Goal: Navigation & Orientation: Find specific page/section

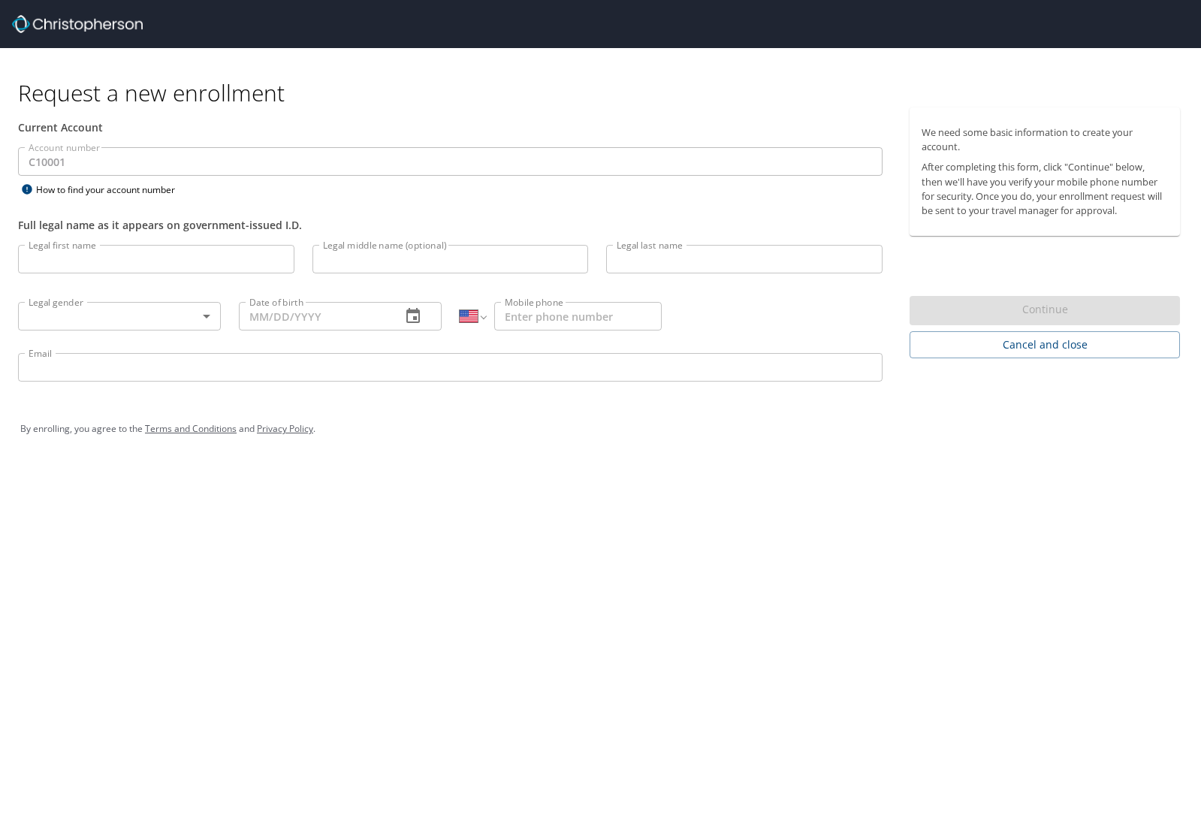
select select "US"
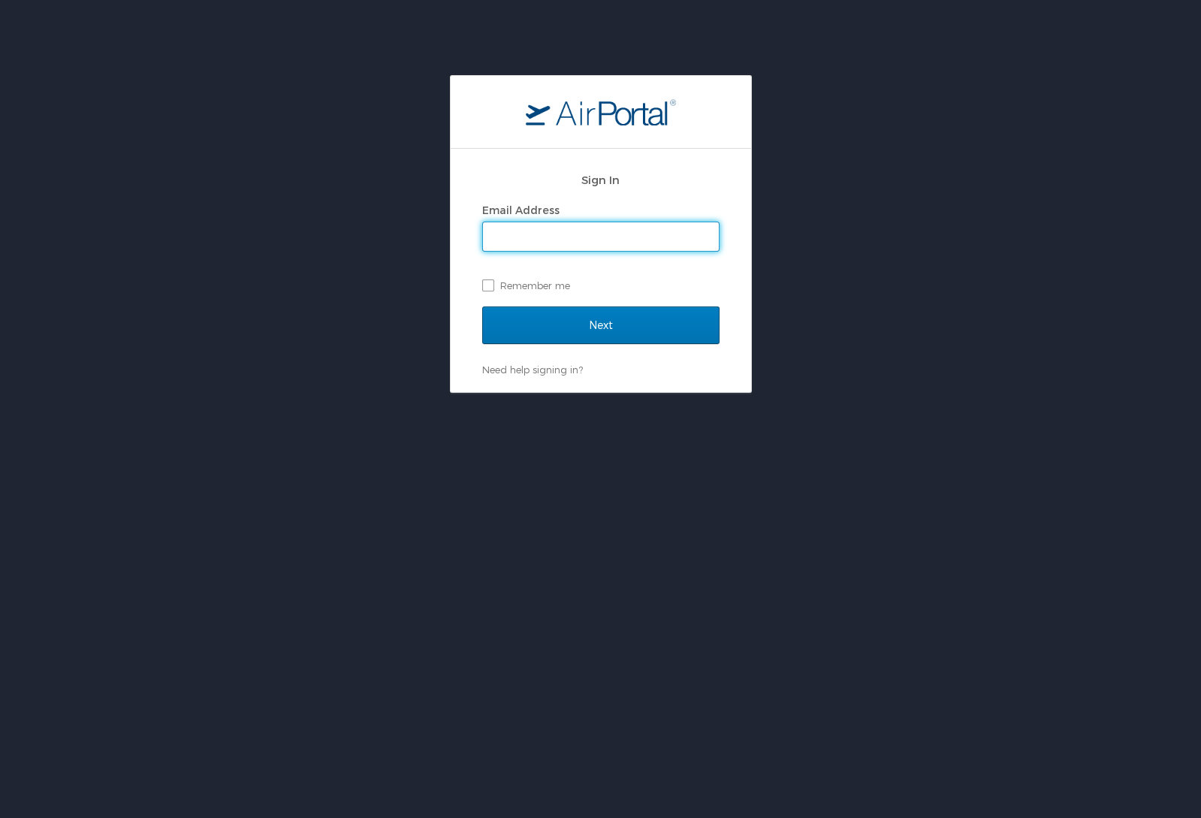
type input "ethan.smith@cbtravel.com"
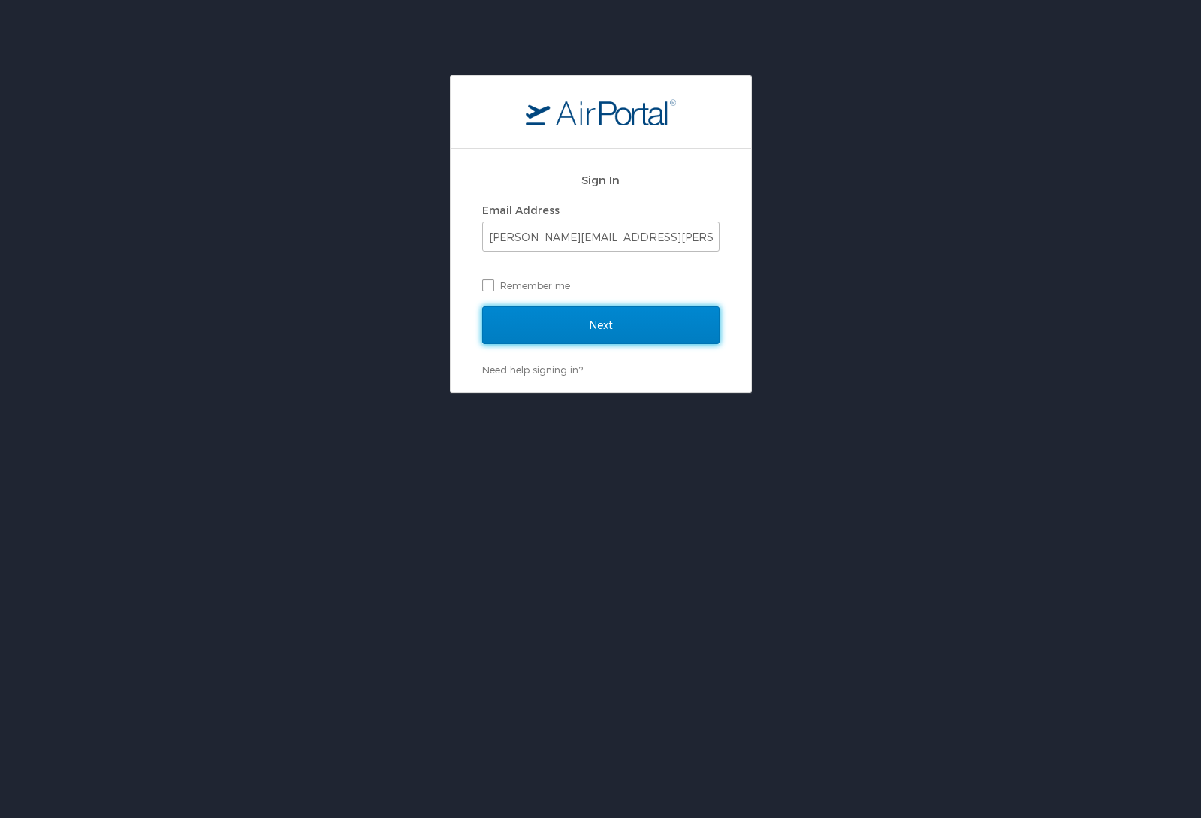
click at [556, 322] on input "Next" at bounding box center [600, 326] width 237 height 38
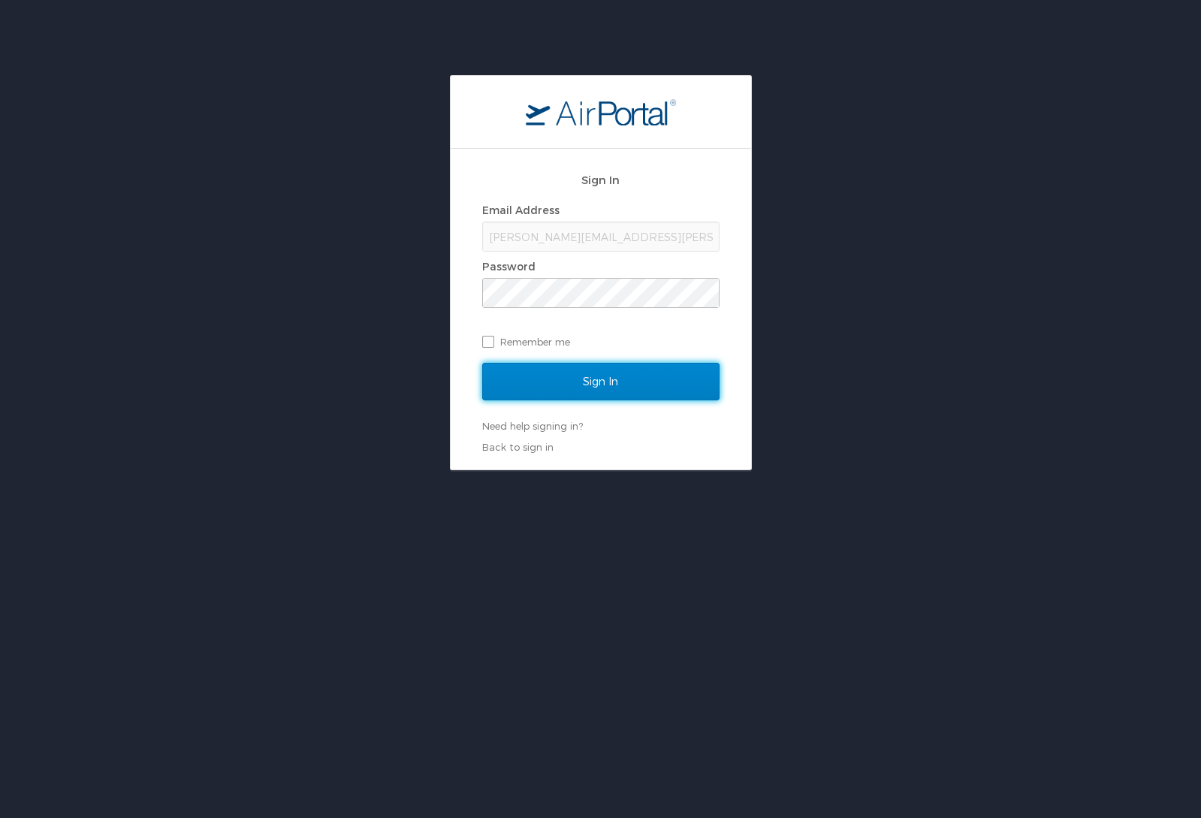
click at [584, 391] on input "Sign In" at bounding box center [600, 382] width 237 height 38
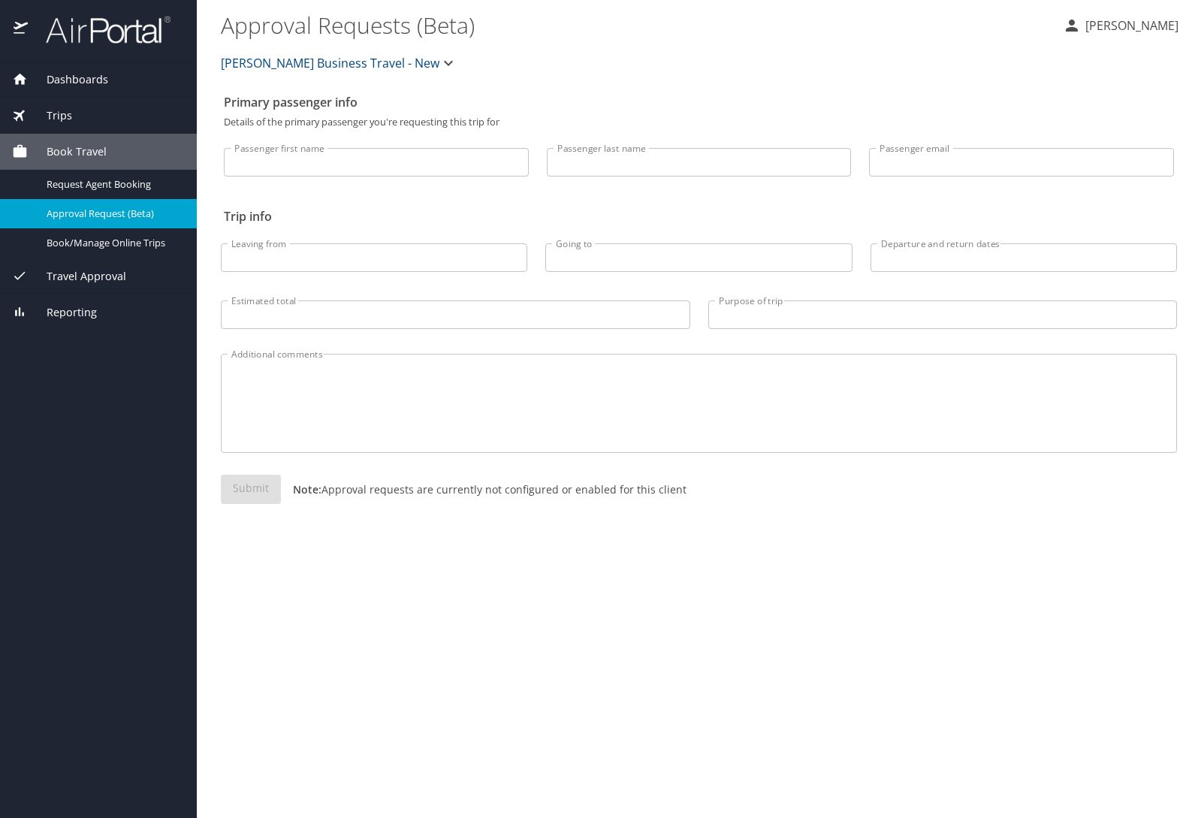
click at [411, 165] on input "Passenger first name" at bounding box center [376, 162] width 305 height 29
click at [485, 264] on input "Leaving from" at bounding box center [374, 257] width 307 height 29
click at [1164, 28] on p "Ethan Smith" at bounding box center [1130, 26] width 98 height 18
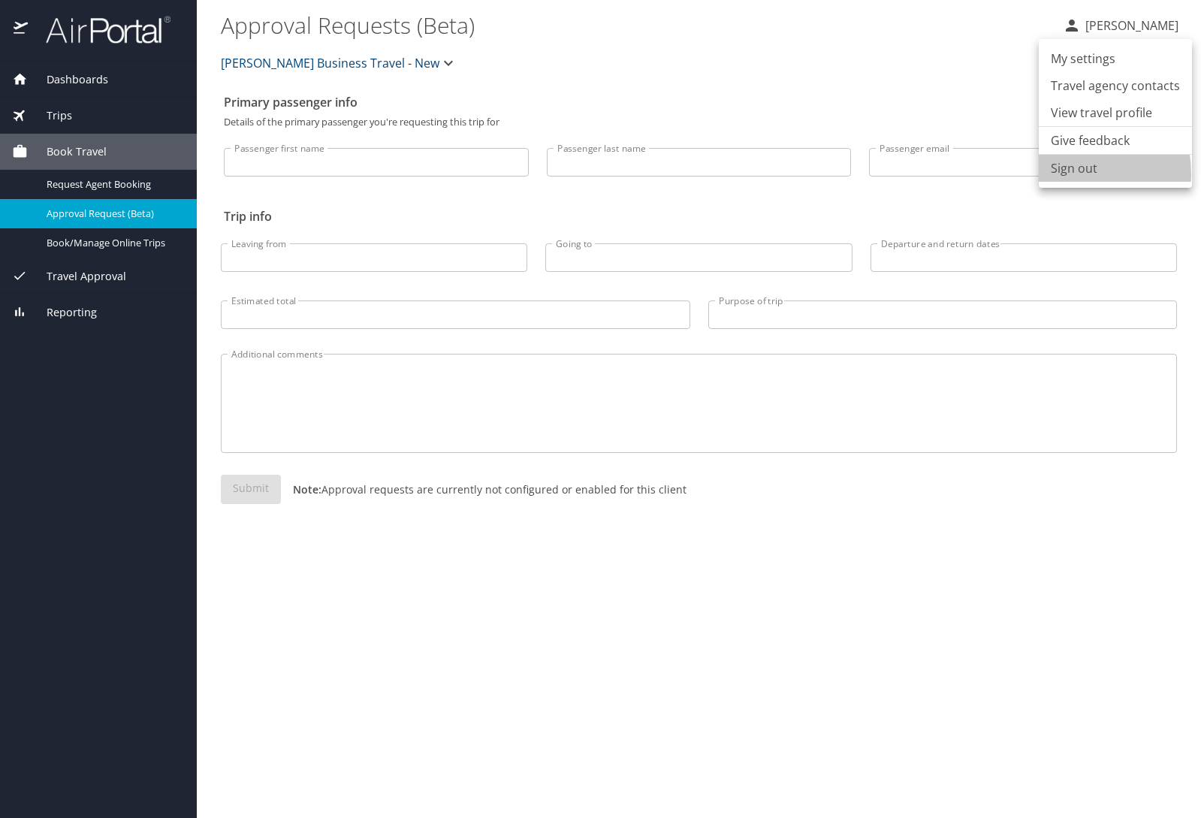
click at [1069, 174] on li "Sign out" at bounding box center [1115, 168] width 153 height 27
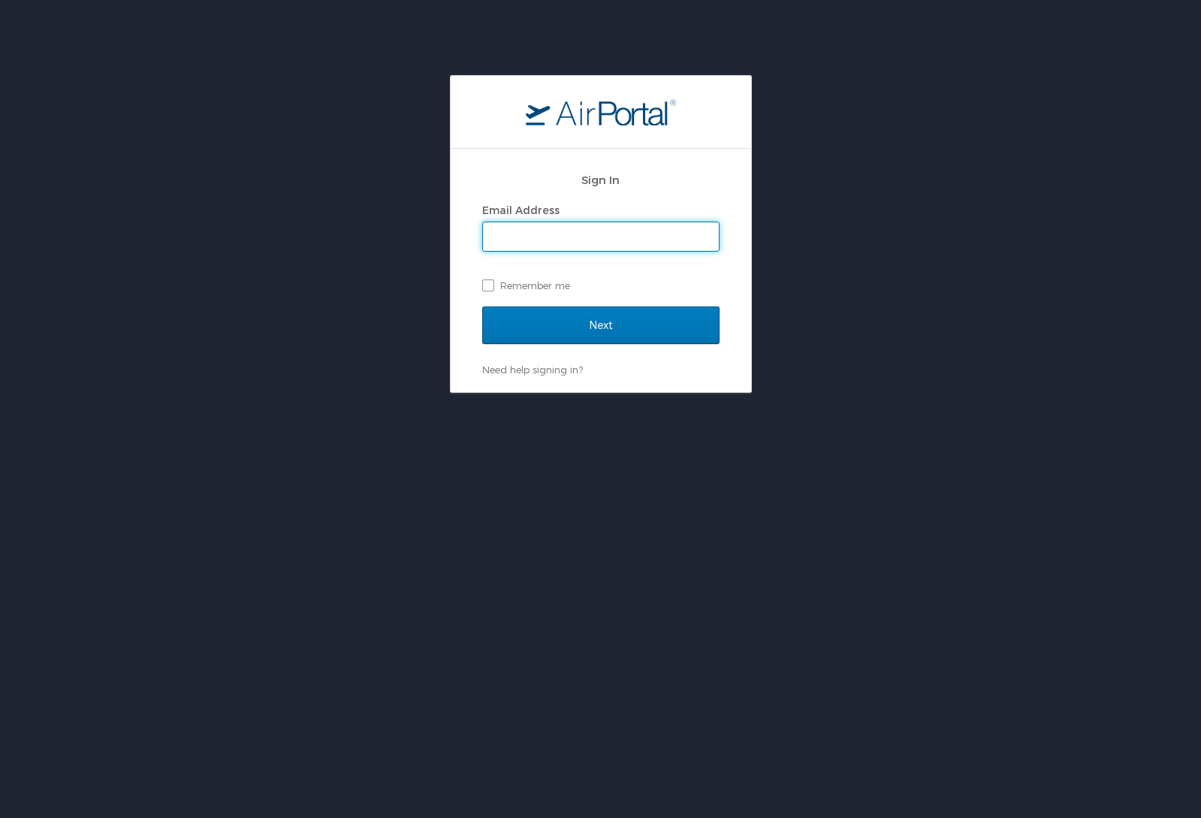
type input "[PERSON_NAME][EMAIL_ADDRESS][PERSON_NAME][DOMAIN_NAME]"
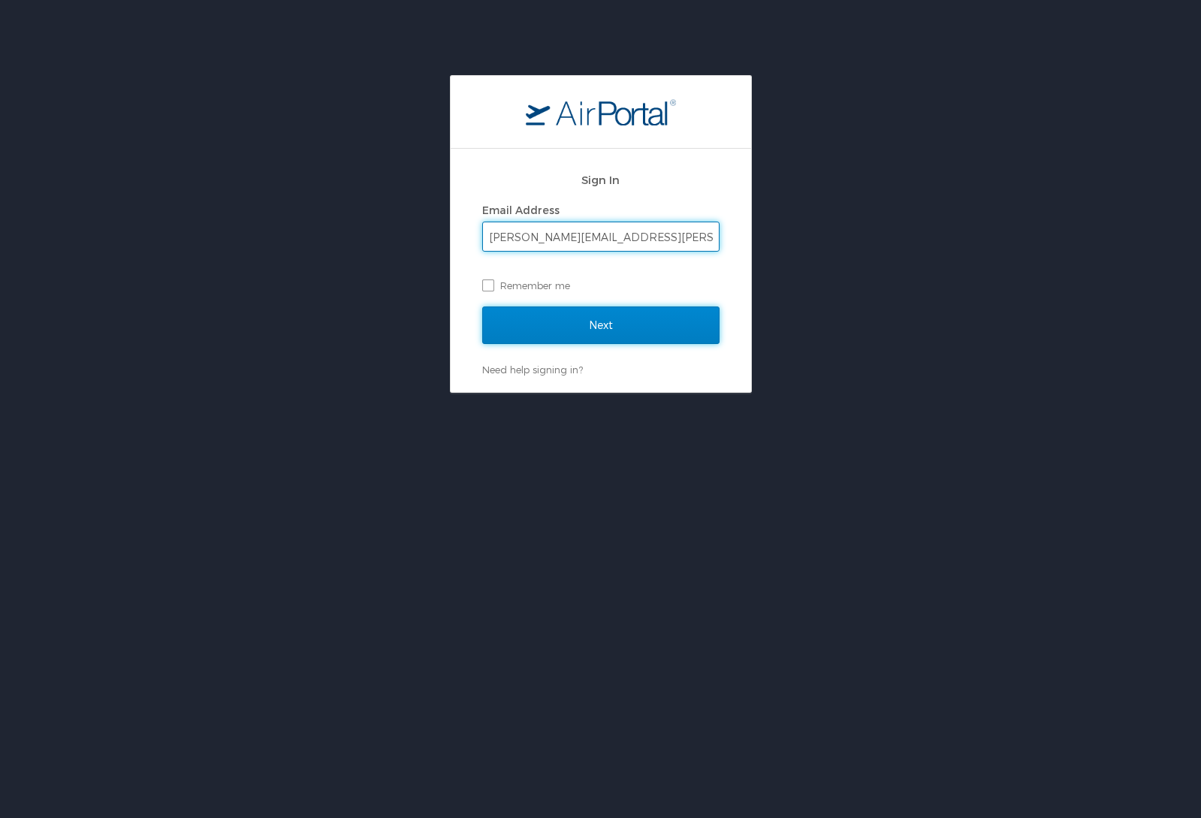
click at [604, 316] on input "Next" at bounding box center [600, 326] width 237 height 38
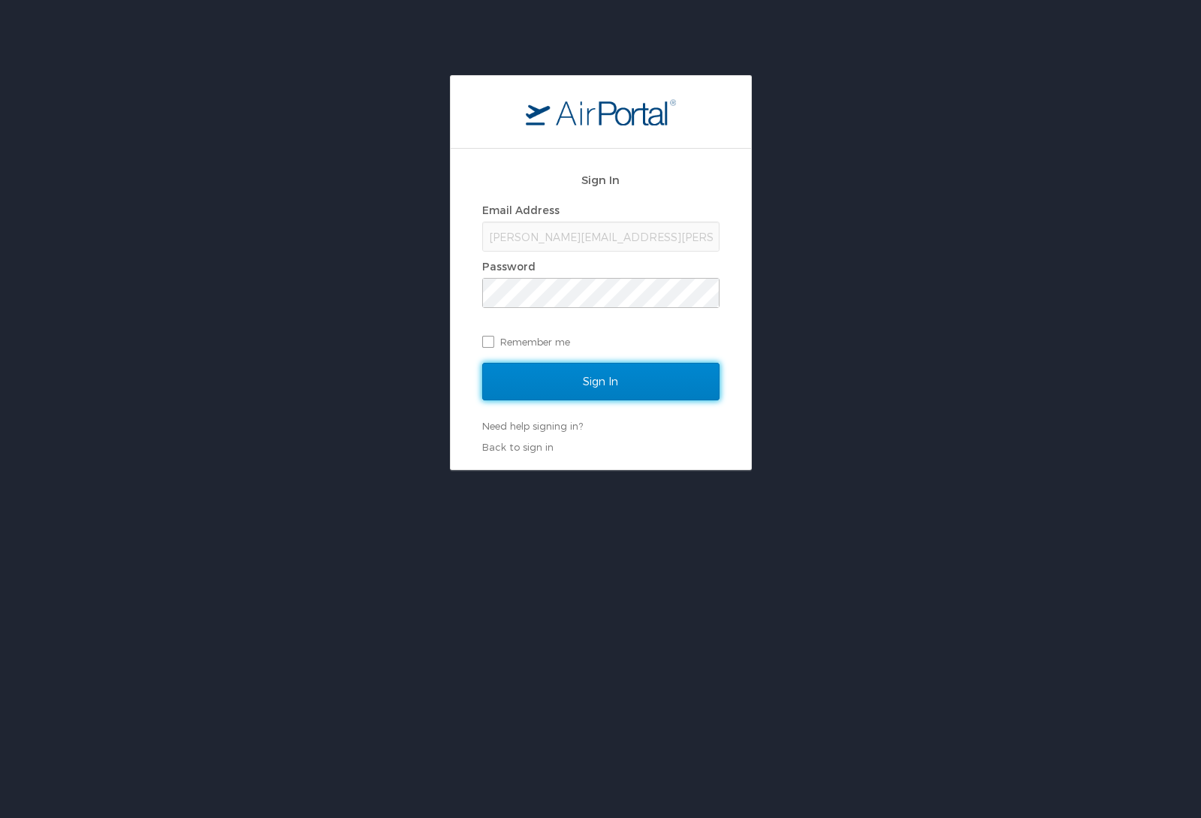
click at [603, 392] on input "Sign In" at bounding box center [600, 382] width 237 height 38
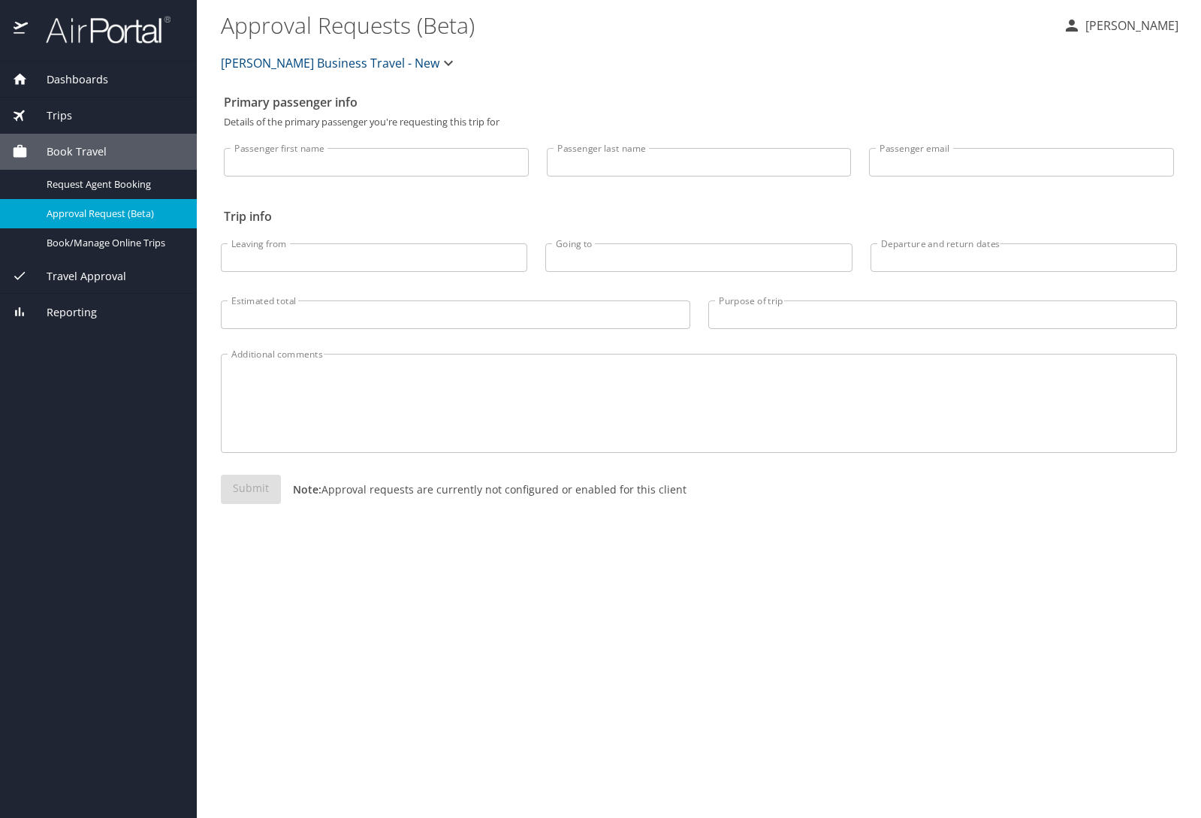
click at [66, 78] on span "Dashboards" at bounding box center [68, 79] width 80 height 17
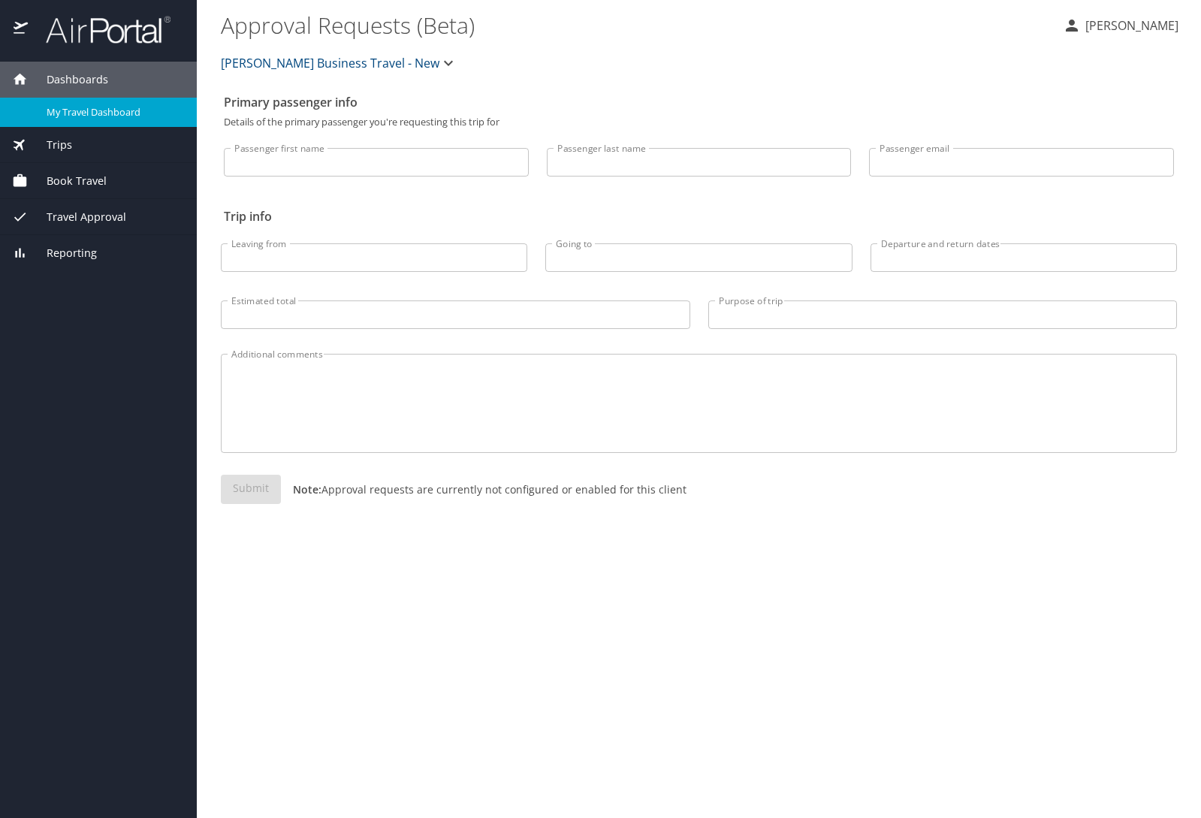
click at [82, 125] on link "My Travel Dashboard" at bounding box center [98, 112] width 197 height 29
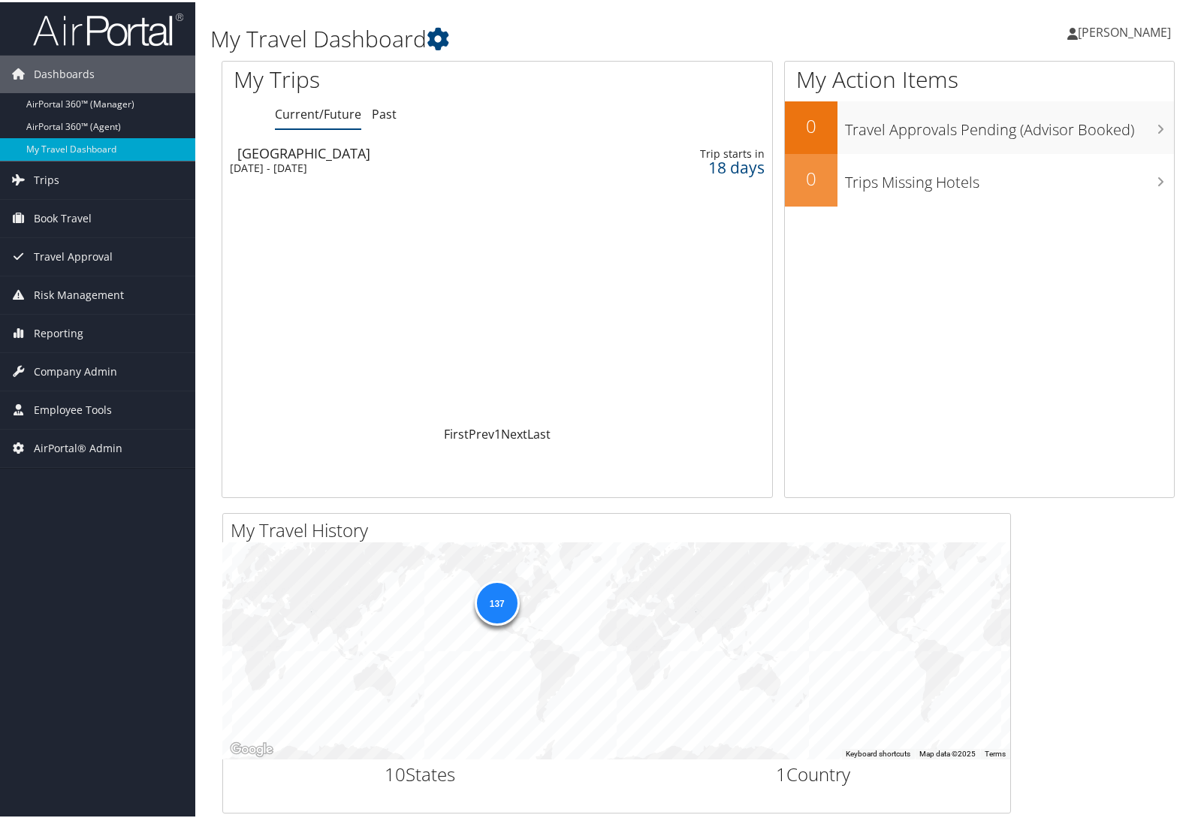
click at [1116, 30] on span "[PERSON_NAME]" at bounding box center [1124, 30] width 93 height 17
click at [1031, 270] on link "Sign Out" at bounding box center [1085, 271] width 168 height 26
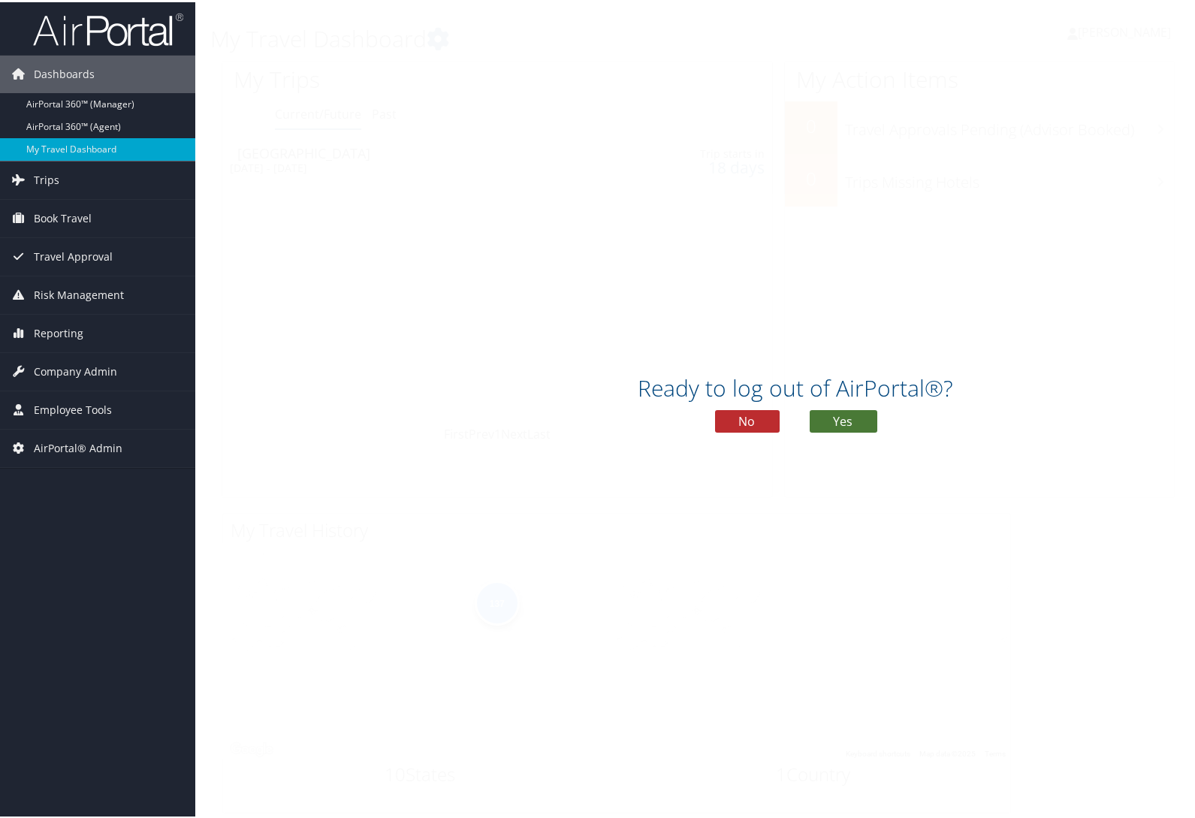
click at [835, 428] on button "Yes" at bounding box center [844, 419] width 68 height 23
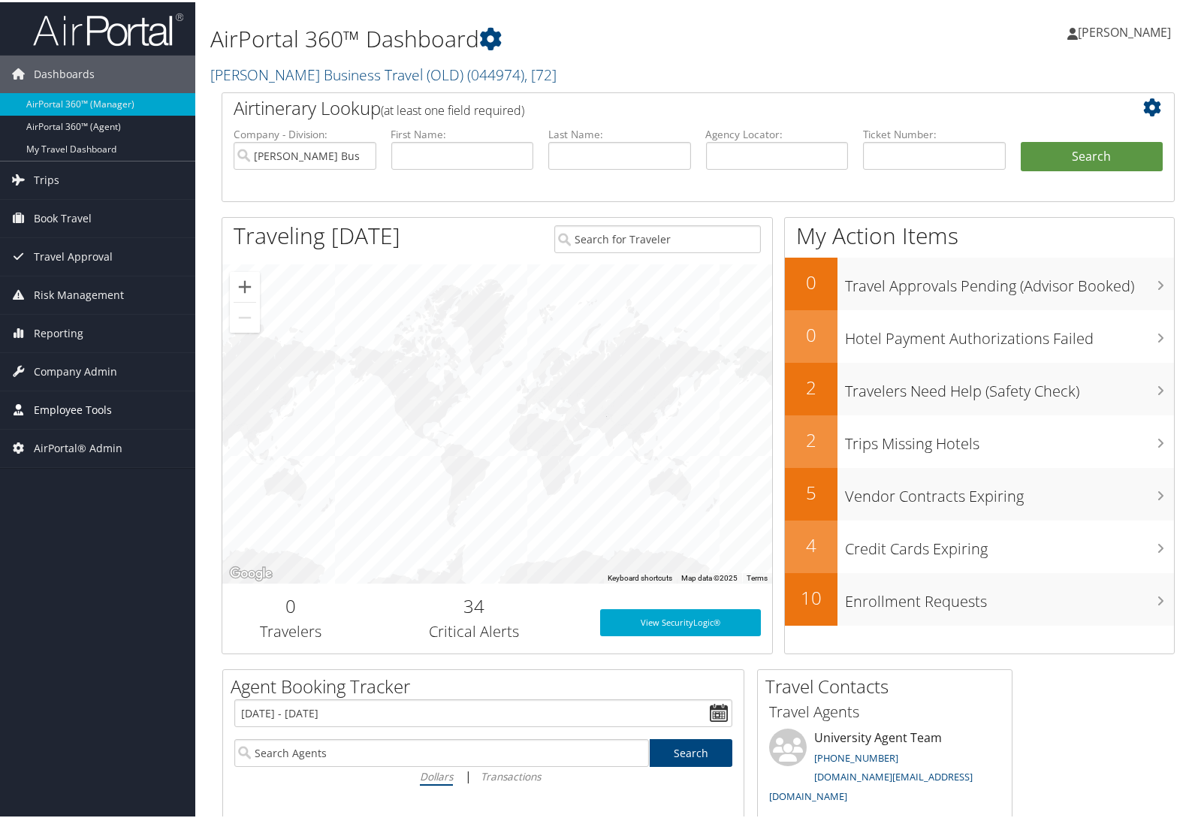
click at [77, 403] on span "Employee Tools" at bounding box center [73, 408] width 78 height 38
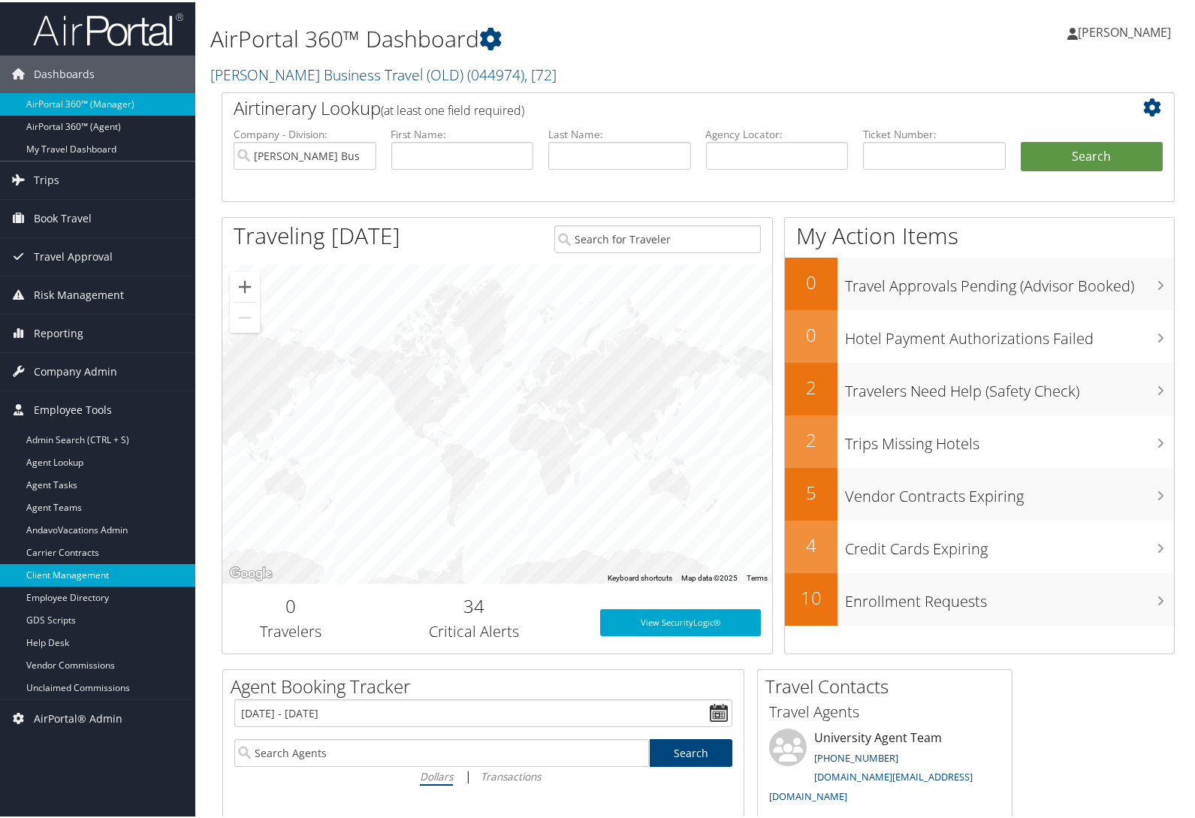
click at [77, 573] on link "Client Management" at bounding box center [97, 573] width 195 height 23
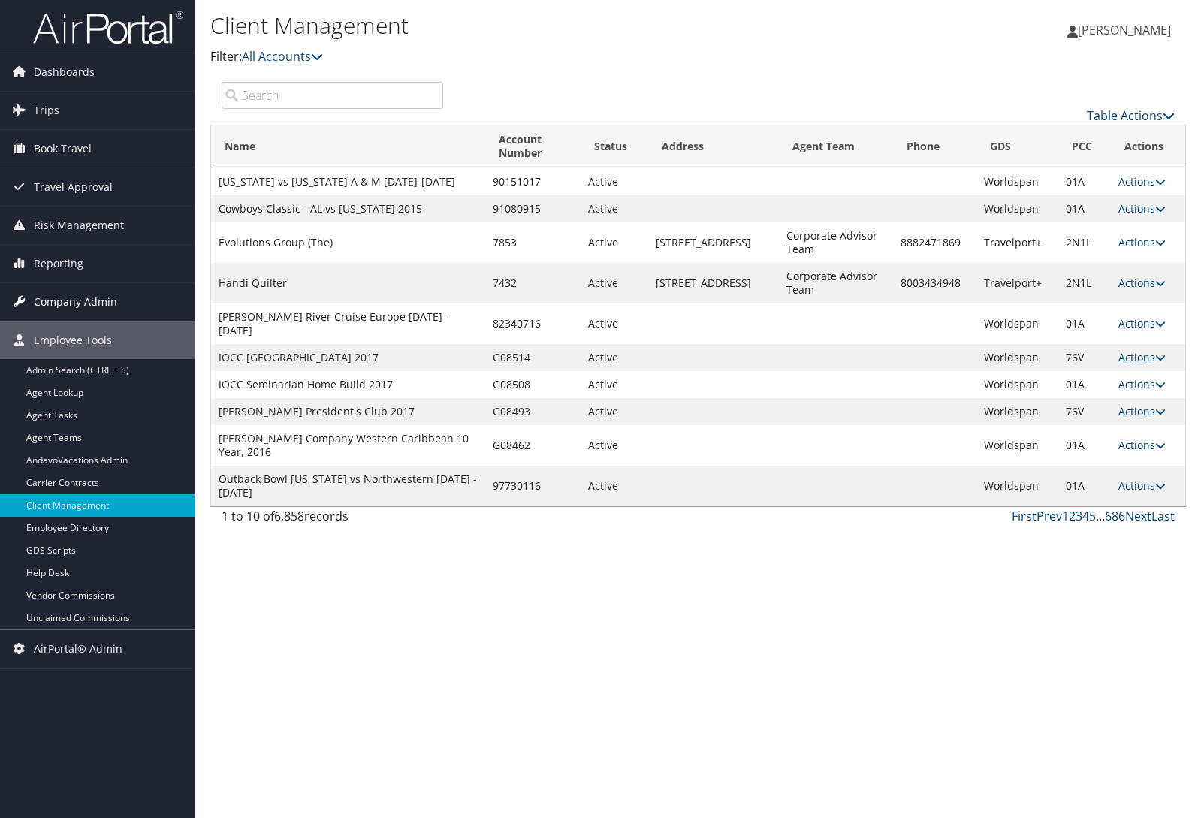
click at [158, 298] on link "Company Admin" at bounding box center [97, 302] width 195 height 38
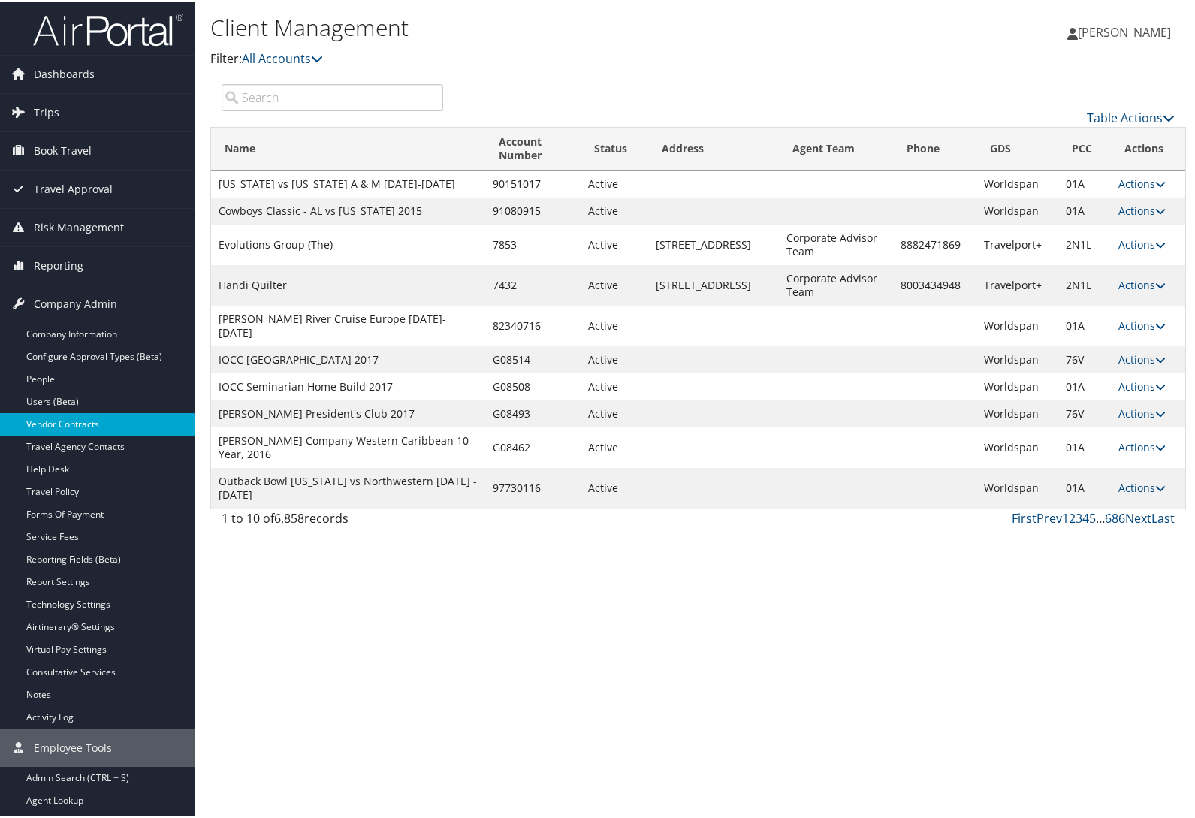
click at [99, 413] on link "Vendor Contracts" at bounding box center [97, 422] width 195 height 23
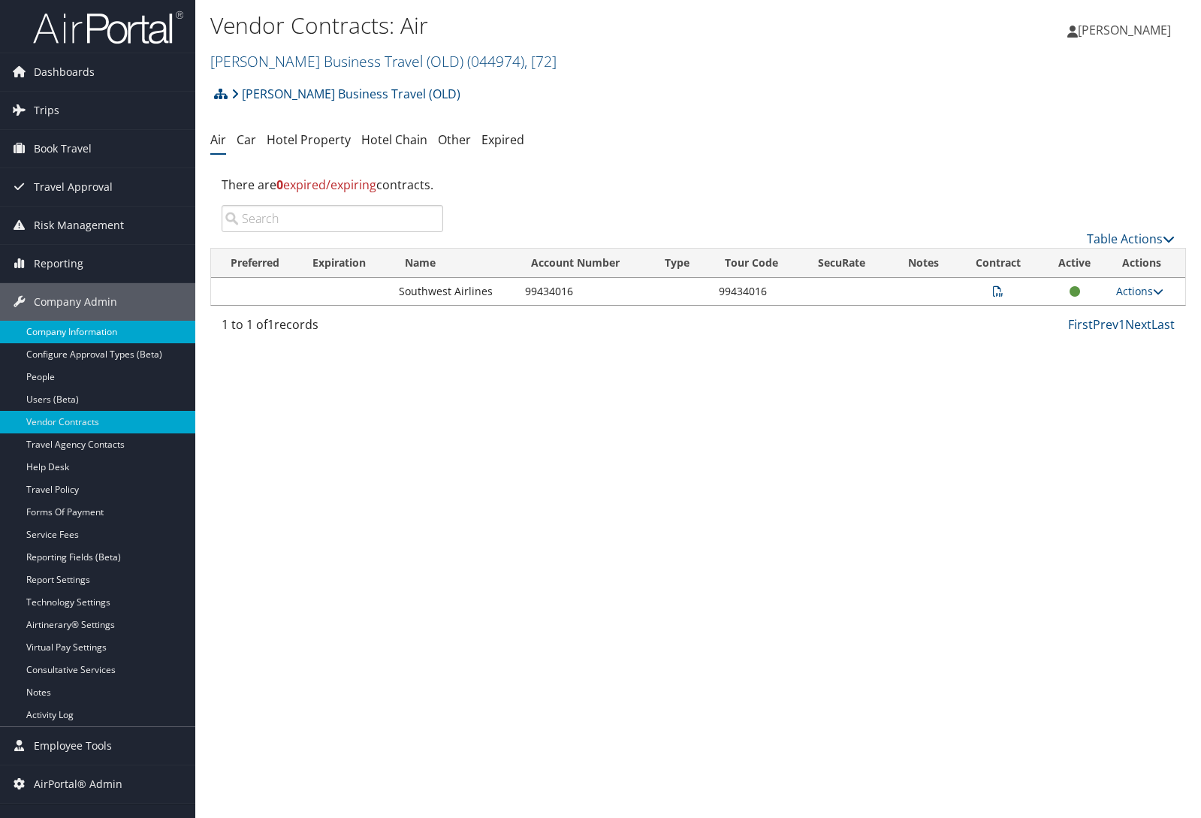
click at [100, 331] on link "Company Information" at bounding box center [97, 332] width 195 height 23
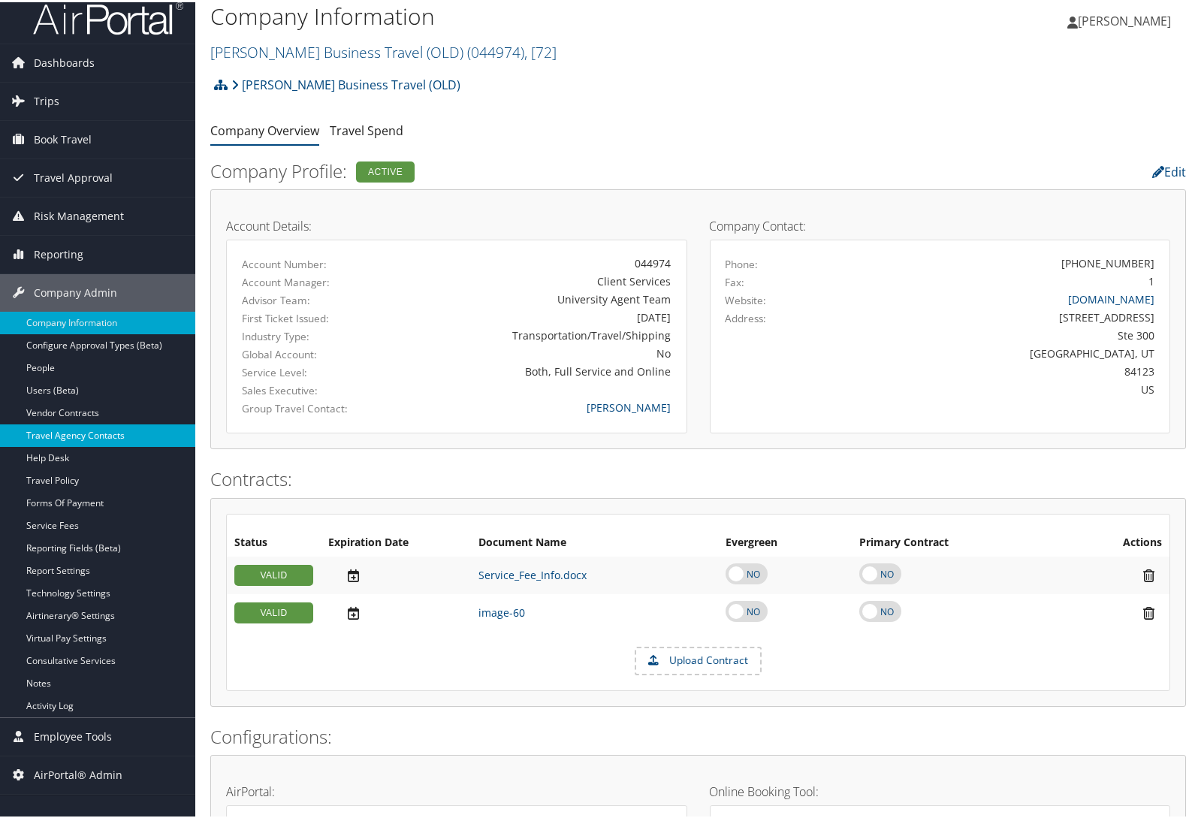
scroll to position [68, 0]
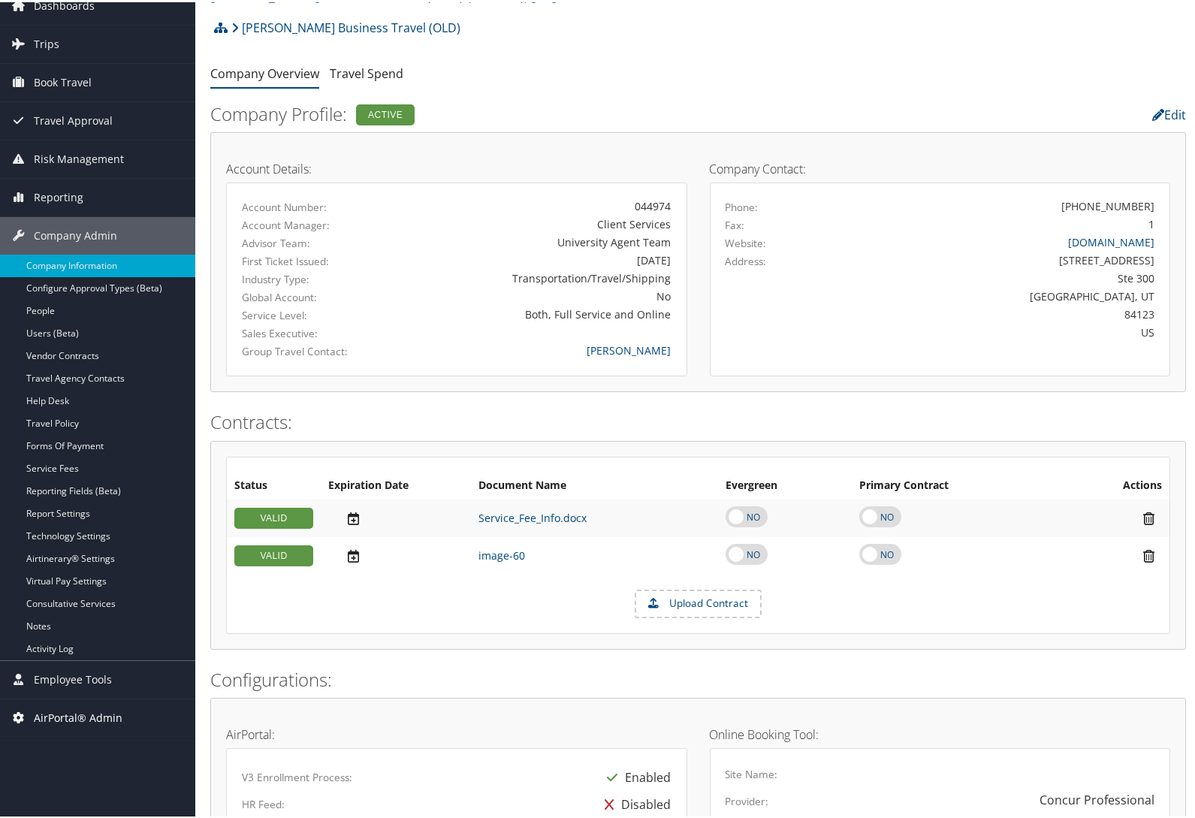
click at [85, 721] on span "AirPortal® Admin" at bounding box center [78, 716] width 89 height 38
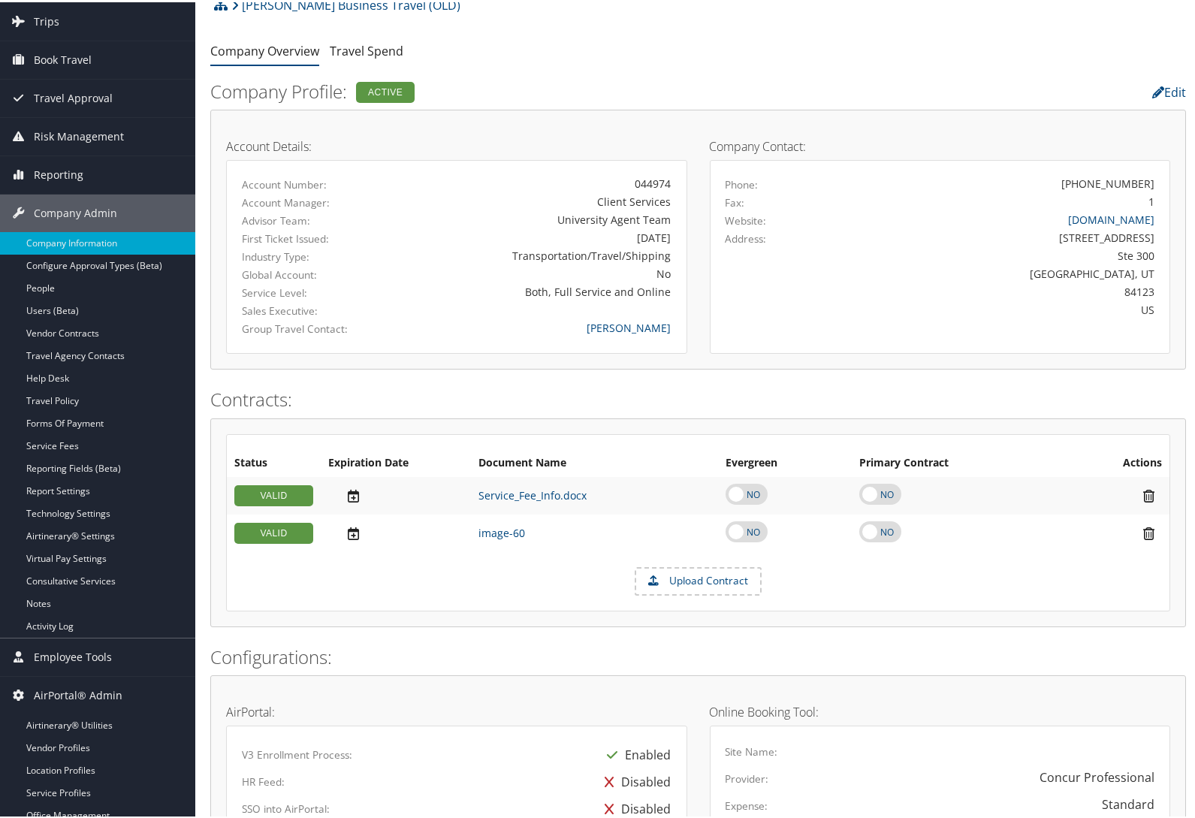
scroll to position [0, 0]
